Goal: Check status: Check status

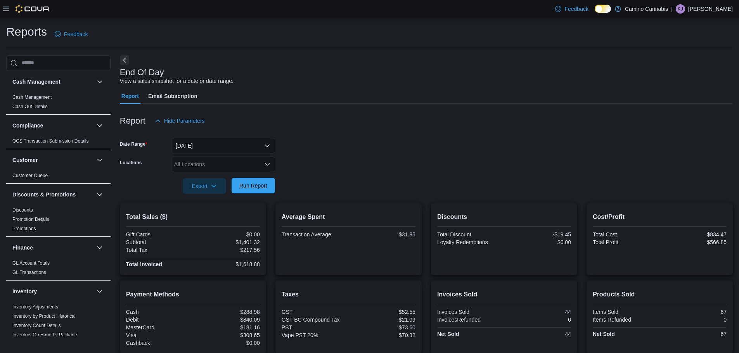
click at [244, 187] on span "Run Report" at bounding box center [253, 186] width 28 height 8
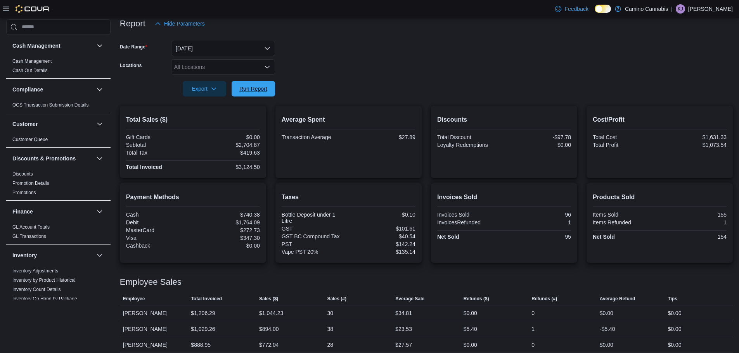
click at [259, 92] on span "Run Report" at bounding box center [253, 89] width 34 height 16
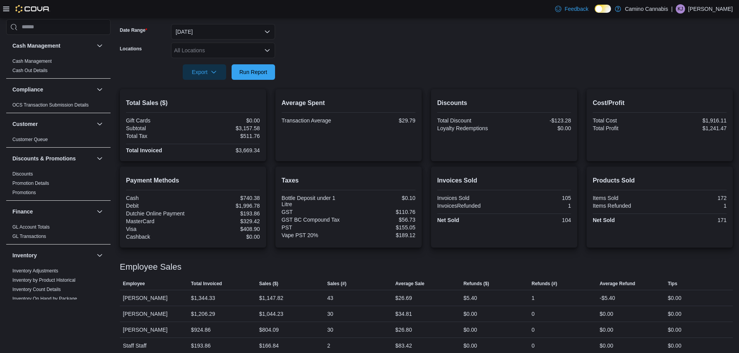
scroll to position [121, 0]
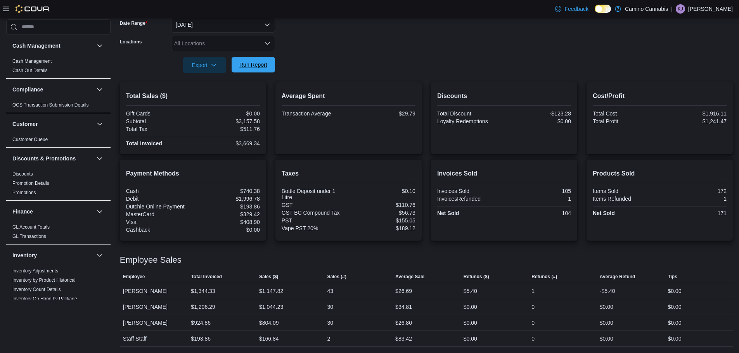
click at [266, 64] on span "Run Report" at bounding box center [253, 65] width 28 height 8
click at [265, 60] on span "Run Report" at bounding box center [253, 65] width 34 height 16
click at [260, 69] on span "Run Report" at bounding box center [253, 65] width 34 height 16
click at [433, 223] on div "Payment Methods Cash $747.44 Debit $2,051.72 Dutchie Online Payment $193.86 Mas…" at bounding box center [426, 200] width 613 height 81
click at [427, 208] on div "Payment Methods Cash $747.44 Debit $2,051.72 Dutchie Online Payment $193.86 Mas…" at bounding box center [426, 200] width 613 height 81
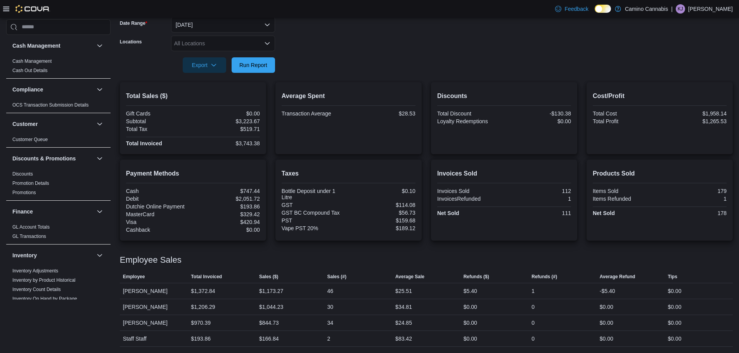
click at [427, 208] on div "Payment Methods Cash $747.44 Debit $2,051.72 Dutchie Online Payment $193.86 Mas…" at bounding box center [426, 200] width 613 height 81
click at [427, 210] on div "Payment Methods Cash $747.44 Debit $2,051.72 Dutchie Online Payment $193.86 Mas…" at bounding box center [426, 200] width 613 height 81
click at [427, 207] on div "Payment Methods Cash $747.44 Debit $2,051.72 Dutchie Online Payment $193.86 Mas…" at bounding box center [426, 200] width 613 height 81
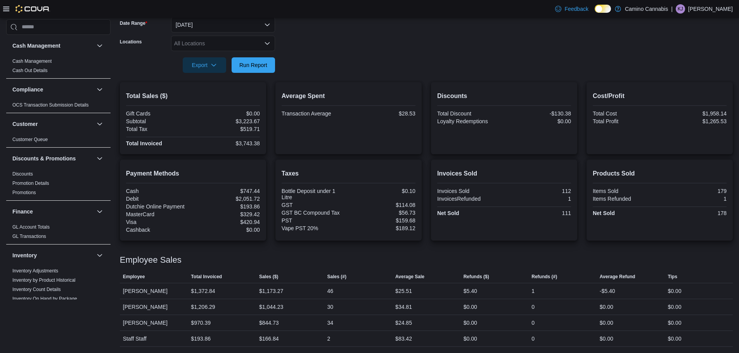
click at [427, 207] on div "Payment Methods Cash $747.44 Debit $2,051.72 Dutchie Online Payment $193.86 Mas…" at bounding box center [426, 200] width 613 height 81
click at [428, 206] on div "Payment Methods Cash $747.44 Debit $2,051.72 Dutchie Online Payment $193.86 Mas…" at bounding box center [426, 200] width 613 height 81
click at [428, 208] on div "Payment Methods Cash $747.44 Debit $2,051.72 Dutchie Online Payment $193.86 Mas…" at bounding box center [426, 200] width 613 height 81
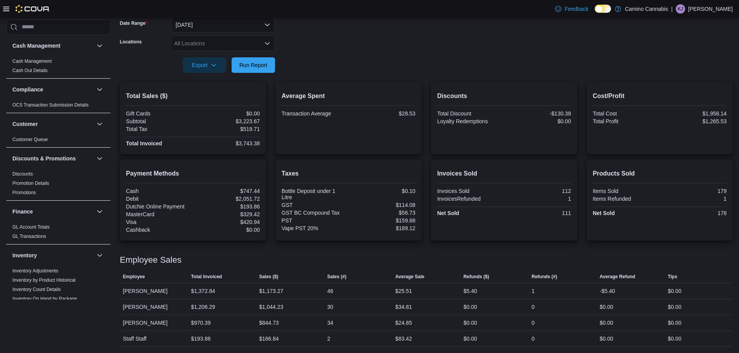
click at [428, 208] on div "Payment Methods Cash $747.44 Debit $2,051.72 Dutchie Online Payment $193.86 Mas…" at bounding box center [426, 200] width 613 height 81
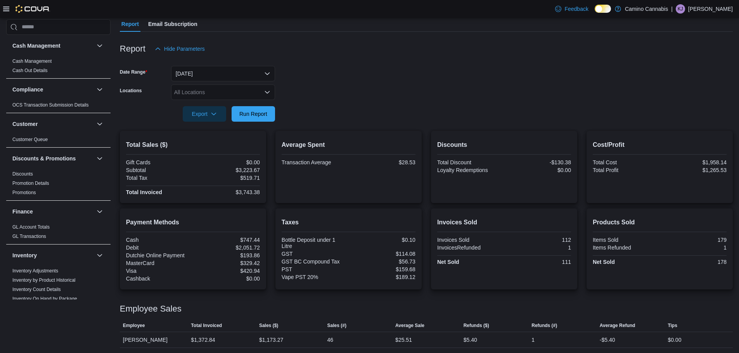
scroll to position [0, 0]
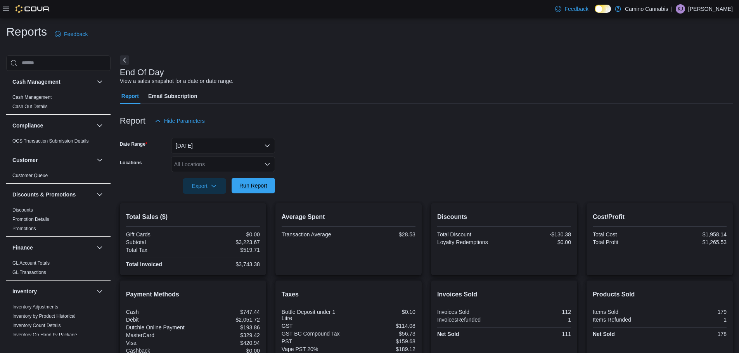
click at [252, 188] on span "Run Report" at bounding box center [253, 186] width 28 height 8
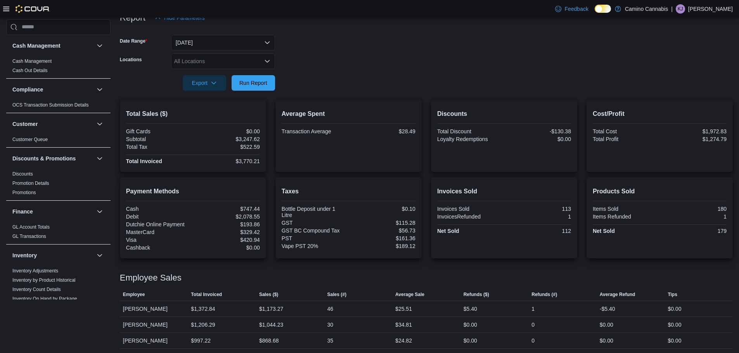
scroll to position [121, 0]
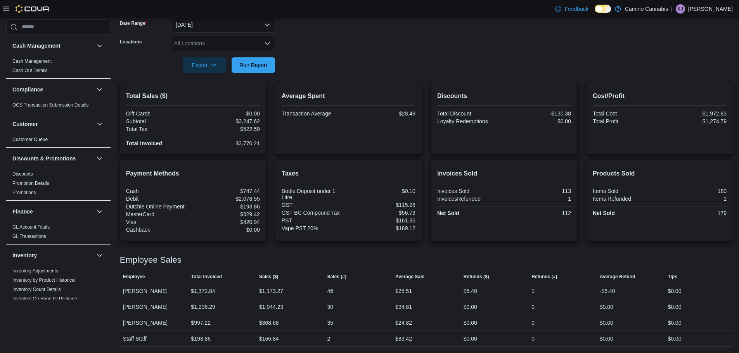
click at [427, 203] on div "Payment Methods Cash $747.44 Debit $2,078.55 Dutchie Online Payment $193.86 Mas…" at bounding box center [426, 200] width 613 height 81
click at [427, 208] on div "Payment Methods Cash $747.44 Debit $2,078.55 Dutchie Online Payment $193.86 Mas…" at bounding box center [426, 200] width 613 height 81
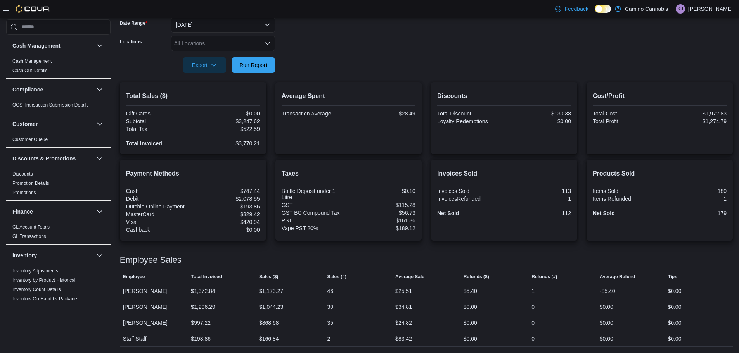
click at [429, 204] on div "Payment Methods Cash $747.44 Debit $2,078.55 Dutchie Online Payment $193.86 Mas…" at bounding box center [426, 200] width 613 height 81
click at [428, 198] on div "Payment Methods Cash $747.44 Debit $2,078.55 Dutchie Online Payment $193.86 Mas…" at bounding box center [426, 200] width 613 height 81
click at [427, 204] on div "Payment Methods Cash $747.44 Debit $2,078.55 Dutchie Online Payment $193.86 Mas…" at bounding box center [426, 200] width 613 height 81
click at [427, 206] on div "Payment Methods Cash $747.44 Debit $2,078.55 Dutchie Online Payment $193.86 Mas…" at bounding box center [426, 200] width 613 height 81
click at [246, 70] on span "Run Report" at bounding box center [253, 65] width 34 height 16
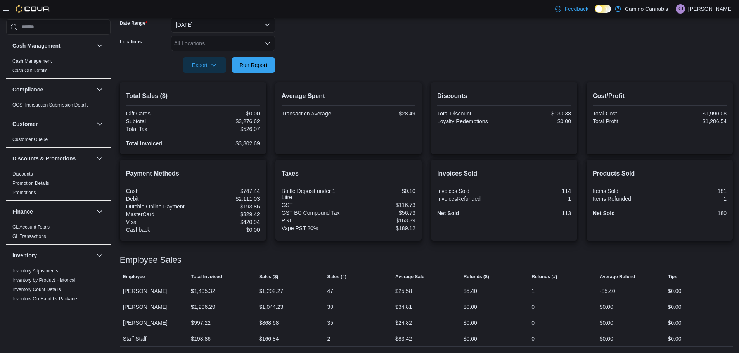
click at [426, 124] on div "Total Sales ($) Gift Cards $0.00 Subtotal $3,276.62 Total Tax $526.07 Total Inv…" at bounding box center [426, 118] width 613 height 72
click at [241, 66] on span "Run Report" at bounding box center [253, 65] width 28 height 8
click at [250, 70] on span "Run Report" at bounding box center [253, 65] width 34 height 16
click at [263, 61] on span "Run Report" at bounding box center [253, 65] width 34 height 16
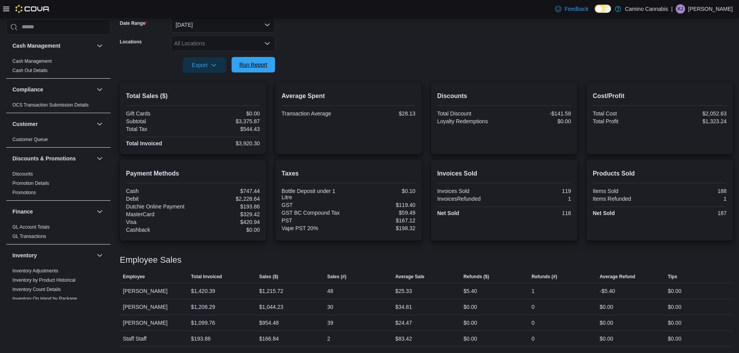
click at [270, 67] on button "Run Report" at bounding box center [253, 65] width 43 height 16
click at [260, 61] on span "Run Report" at bounding box center [253, 65] width 34 height 16
click at [252, 60] on span "Run Report" at bounding box center [253, 65] width 34 height 16
click at [272, 62] on button "Run Report" at bounding box center [253, 65] width 43 height 16
